Goal: Task Accomplishment & Management: Manage account settings

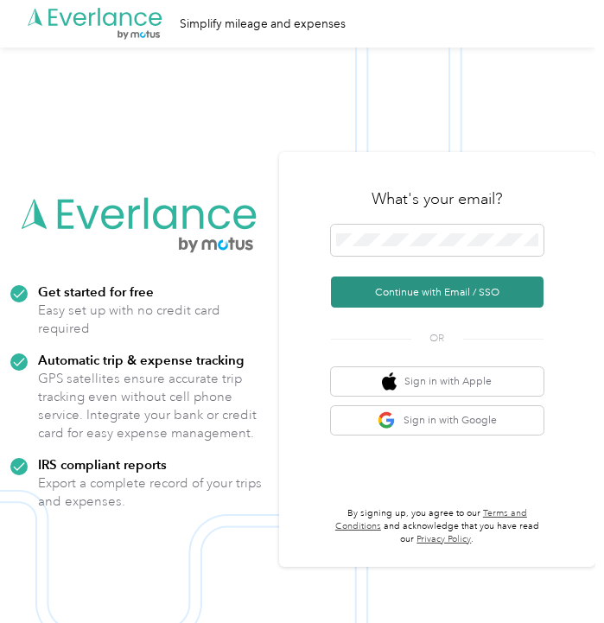
click at [433, 292] on button "Continue with Email / SSO" at bounding box center [437, 291] width 212 height 31
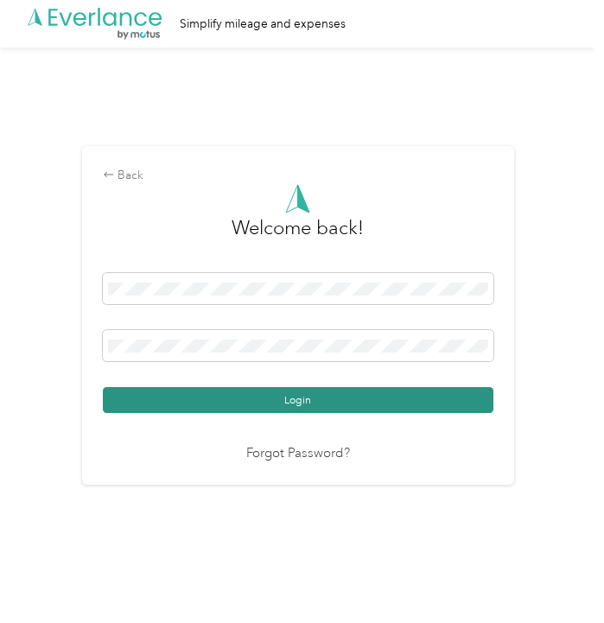
click at [369, 395] on button "Login" at bounding box center [298, 400] width 390 height 26
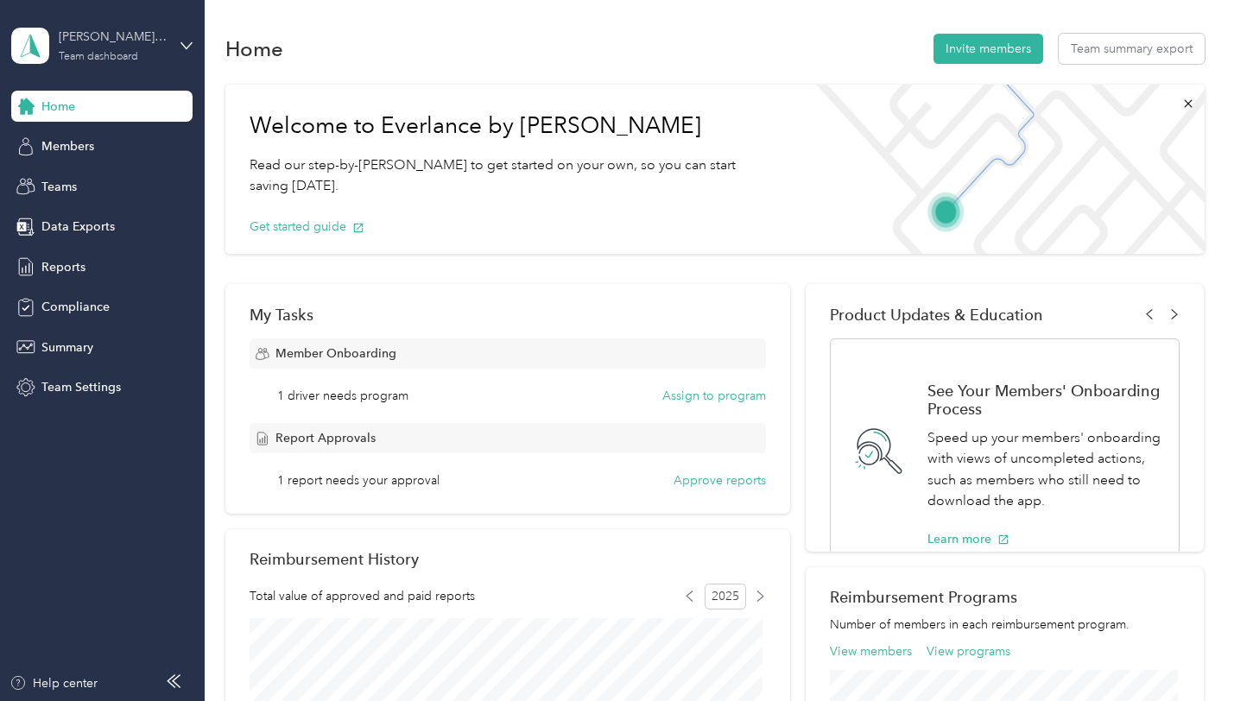
click at [155, 53] on div "[PERSON_NAME] Team Team dashboard" at bounding box center [113, 45] width 108 height 35
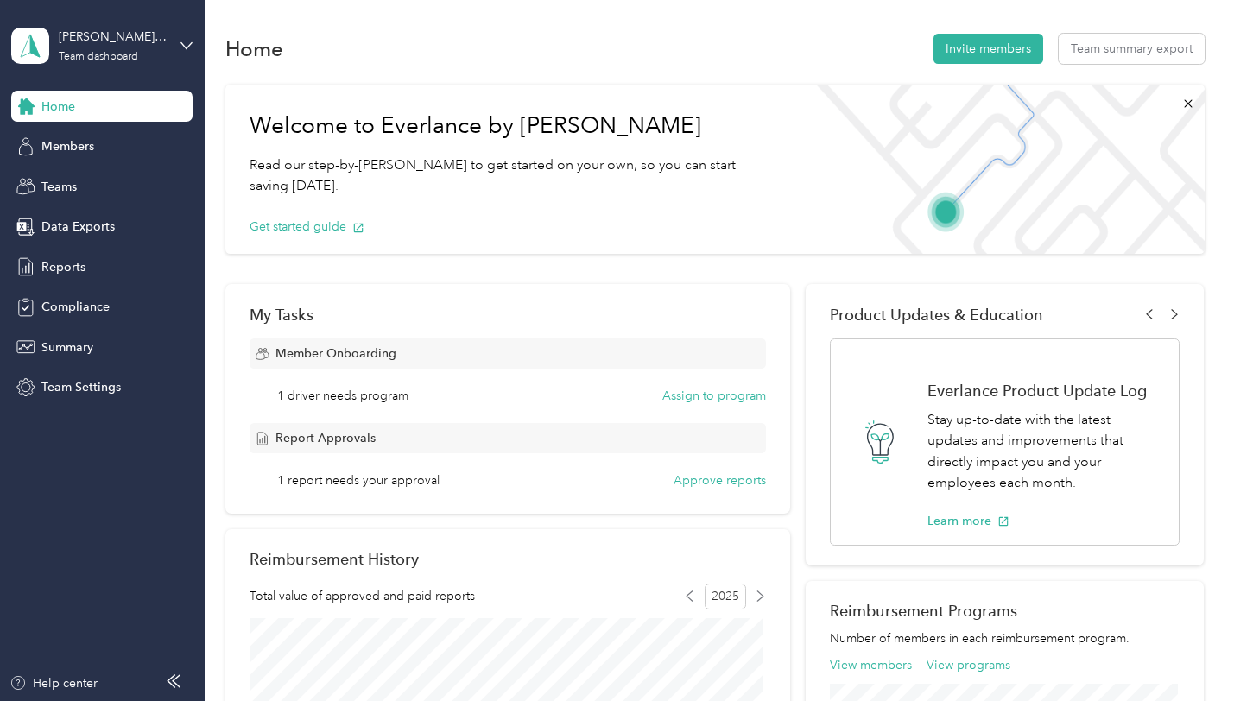
click at [120, 143] on div "Team dashboard" at bounding box center [193, 137] width 339 height 30
click at [603, 481] on button "Approve reports" at bounding box center [719, 480] width 92 height 18
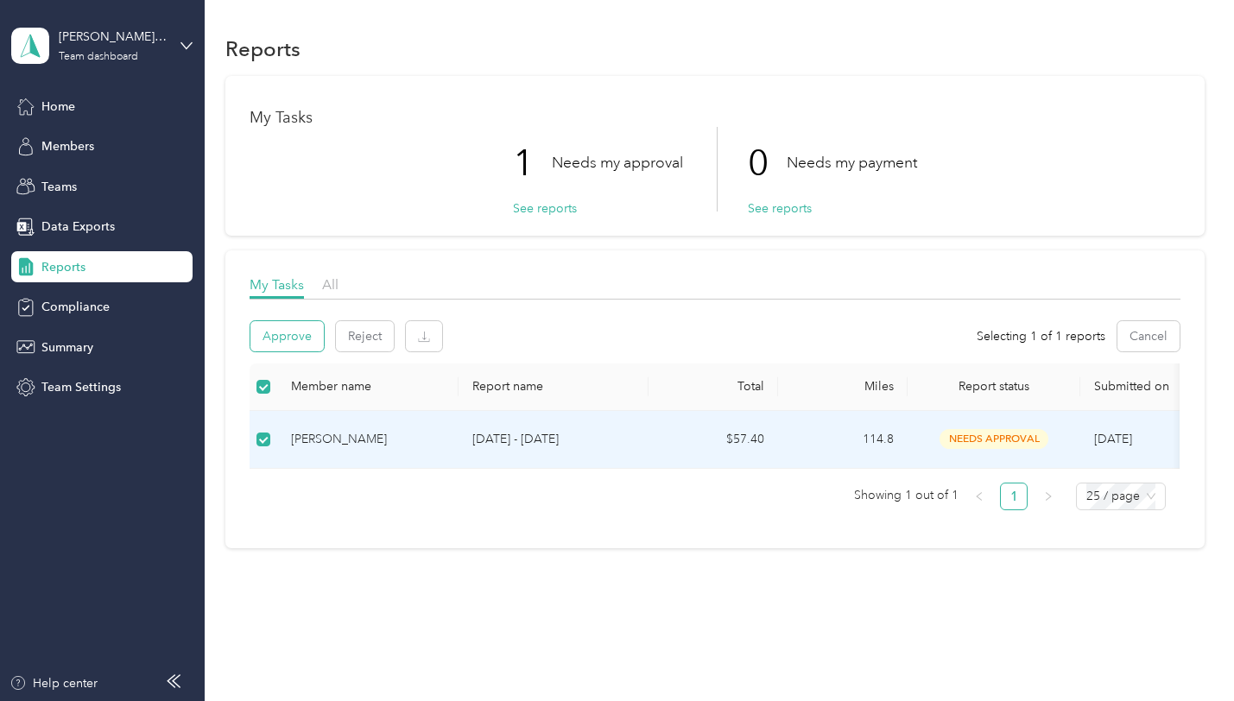
click at [290, 332] on button "Approve" at bounding box center [286, 336] width 73 height 30
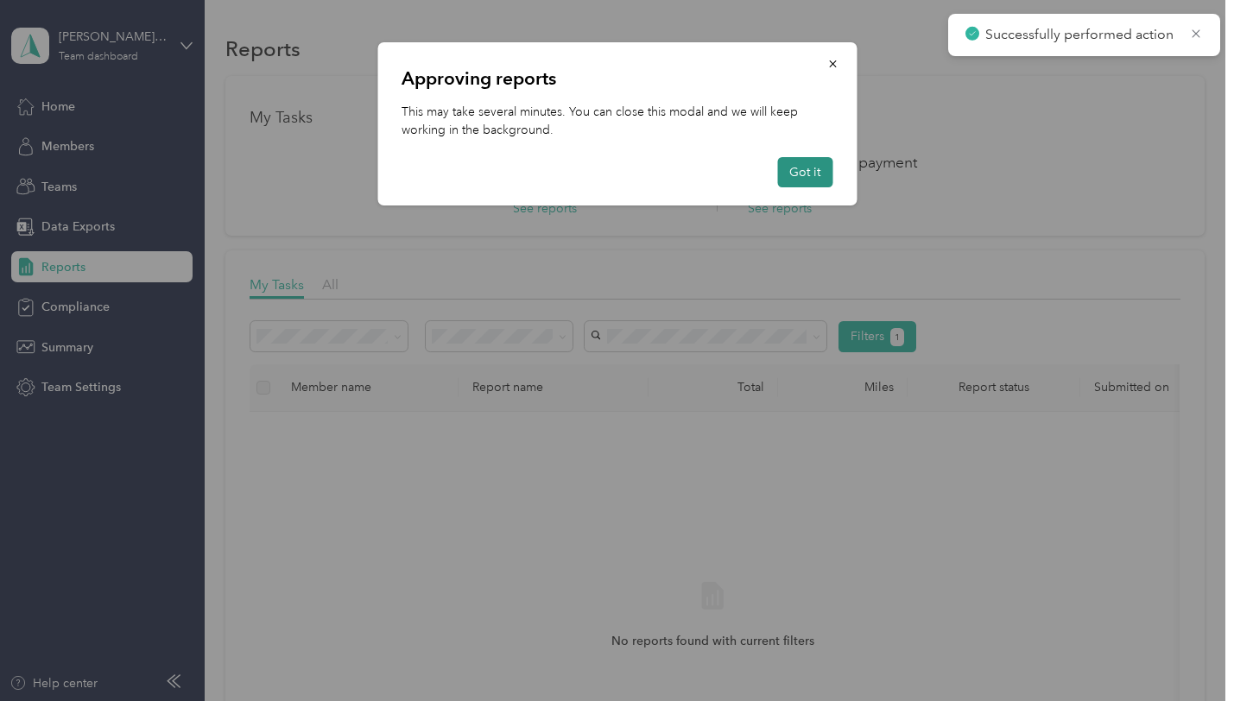
click at [603, 182] on button "Got it" at bounding box center [804, 172] width 55 height 30
